Goal: Information Seeking & Learning: Learn about a topic

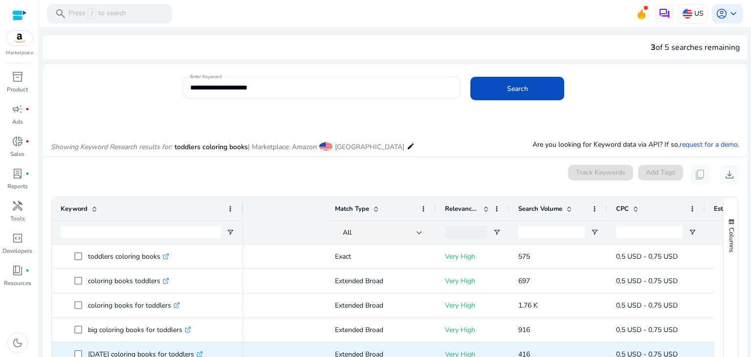
scroll to position [0, 181]
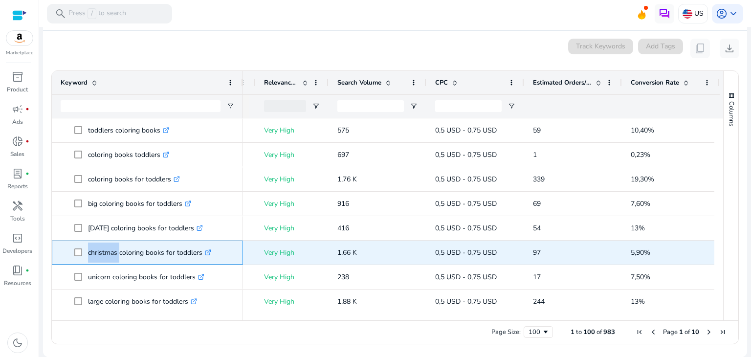
drag, startPoint x: 86, startPoint y: 255, endPoint x: 117, endPoint y: 258, distance: 31.5
click at [117, 258] on span "christmas coloring books for toddlers .st0{fill:#2c8af8}" at bounding box center [154, 253] width 160 height 20
copy span "christmas"
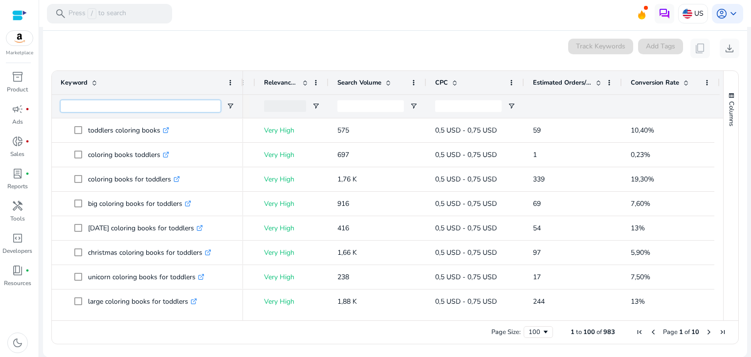
click at [106, 111] on input "Keyword Filter Input" at bounding box center [141, 106] width 160 height 12
paste input "*********"
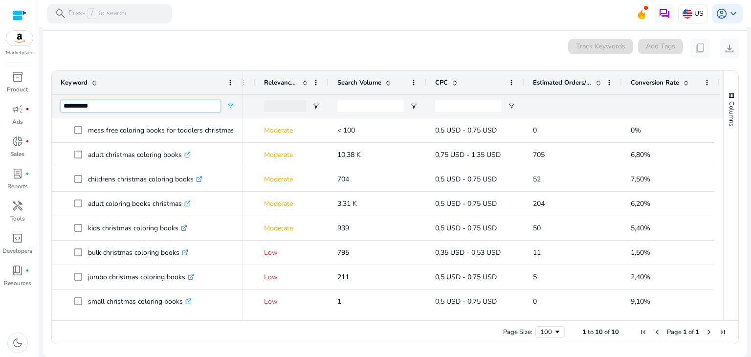
type input "*********"
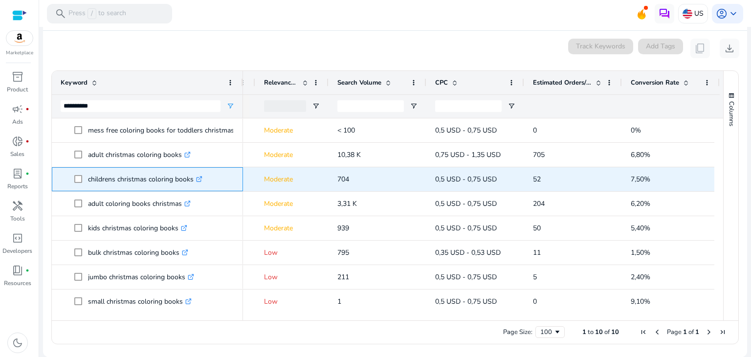
drag, startPoint x: 86, startPoint y: 177, endPoint x: 194, endPoint y: 184, distance: 108.3
click at [194, 184] on span "childrens christmas coloring books .st0{fill:#2c8af8}" at bounding box center [154, 179] width 160 height 20
copy span "childrens christmas coloring books"
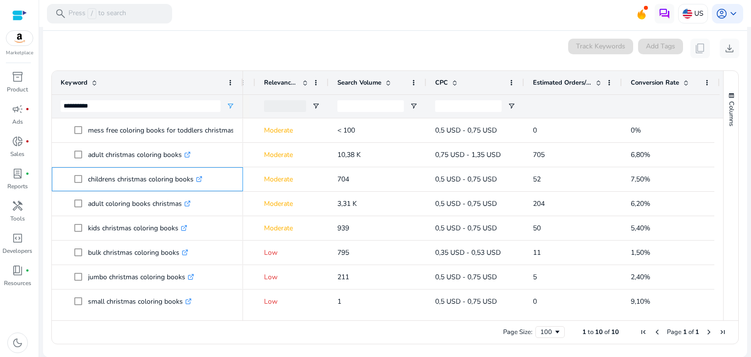
copy span "childrens christmas coloring books"
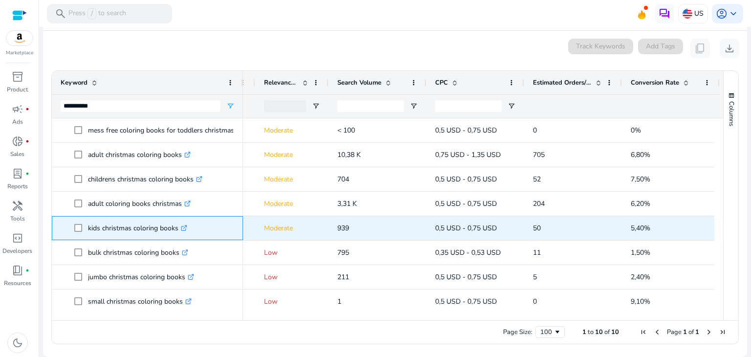
drag, startPoint x: 88, startPoint y: 226, endPoint x: 177, endPoint y: 223, distance: 89.5
click at [177, 223] on p "kids christmas coloring books .st0{fill:#2c8af8}" at bounding box center [137, 228] width 99 height 20
copy p "kids christmas coloring books"
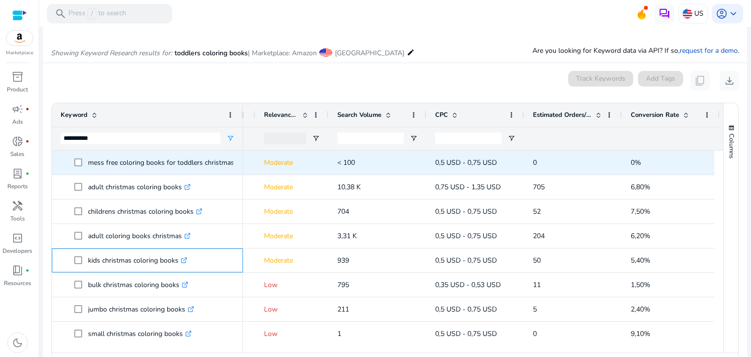
scroll to position [28, 0]
